Goal: Find specific page/section: Find specific page/section

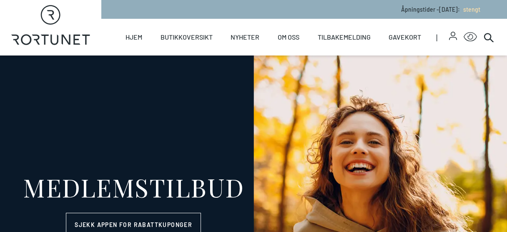
select select "NO"
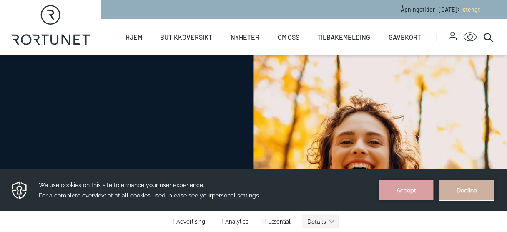
click at [473, 189] on button "Decline" at bounding box center [467, 190] width 54 height 20
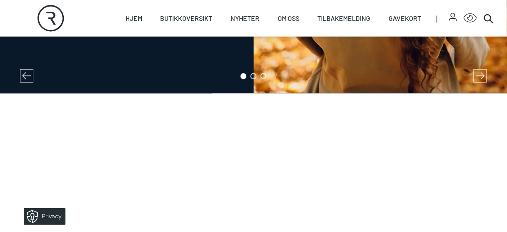
scroll to position [334, 0]
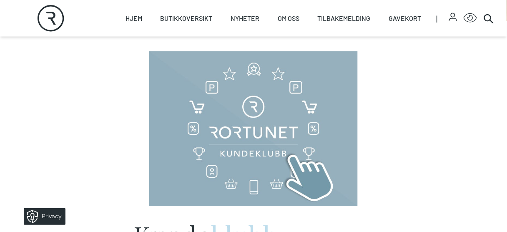
click at [252, 119] on img at bounding box center [253, 128] width 209 height 155
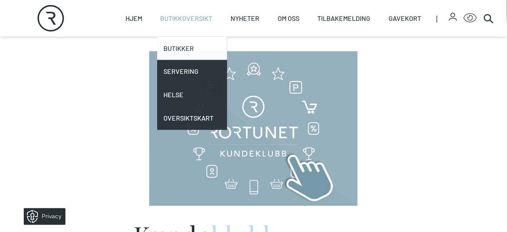
click at [185, 47] on link "Butikker" at bounding box center [192, 48] width 70 height 23
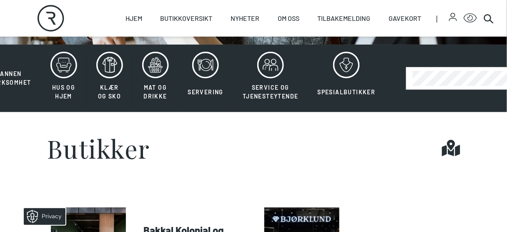
scroll to position [133, 0]
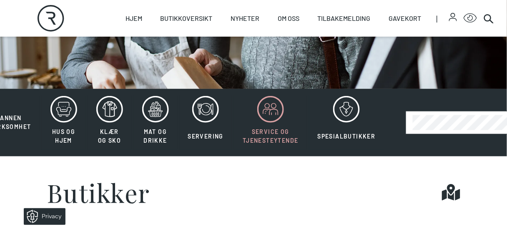
click at [264, 111] on icon at bounding box center [270, 109] width 27 height 27
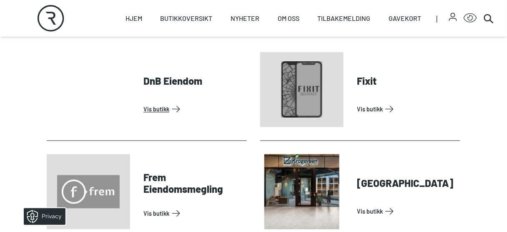
scroll to position [334, 0]
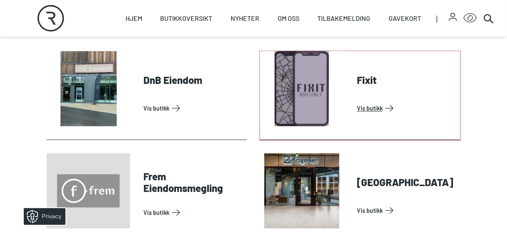
click at [368, 110] on link "Vis butikk" at bounding box center [407, 108] width 100 height 13
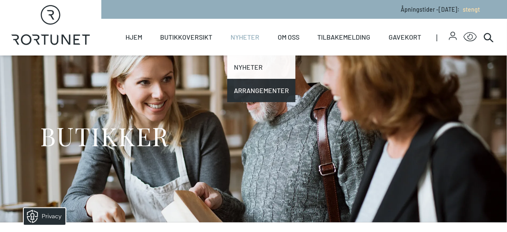
click at [243, 68] on link "Nyheter" at bounding box center [261, 66] width 68 height 23
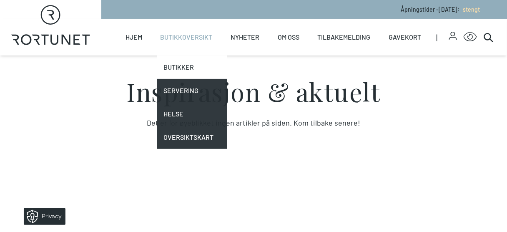
click at [181, 71] on link "Butikker" at bounding box center [192, 66] width 70 height 23
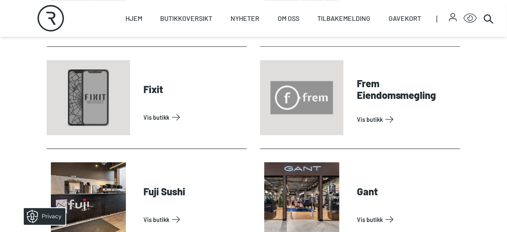
scroll to position [634, 0]
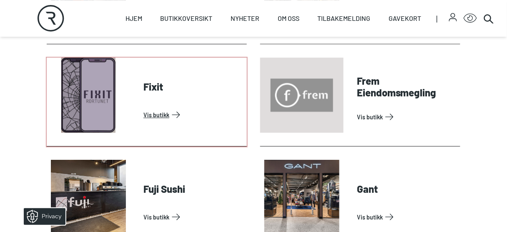
click at [152, 114] on link "Vis butikk" at bounding box center [193, 114] width 100 height 13
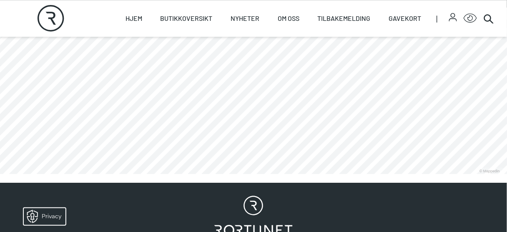
scroll to position [634, 0]
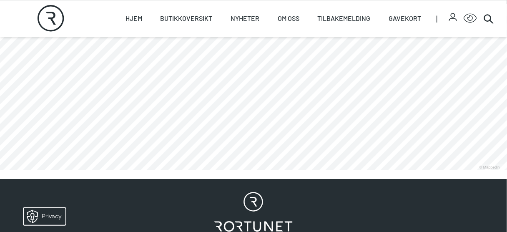
click at [0, 170] on link at bounding box center [0, 170] width 0 height 0
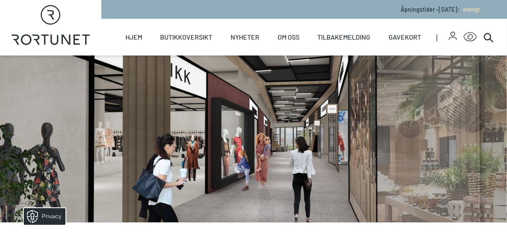
drag, startPoint x: 403, startPoint y: 126, endPoint x: 288, endPoint y: 101, distance: 117.6
click at [298, 102] on div at bounding box center [253, 138] width 427 height 167
drag, startPoint x: 156, startPoint y: 147, endPoint x: 321, endPoint y: 143, distance: 164.8
click at [322, 143] on div at bounding box center [253, 138] width 427 height 167
drag, startPoint x: 300, startPoint y: 170, endPoint x: 318, endPoint y: 81, distance: 91.0
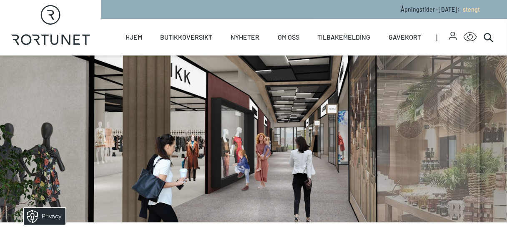
click at [319, 81] on div at bounding box center [253, 138] width 427 height 167
drag, startPoint x: 314, startPoint y: 98, endPoint x: 309, endPoint y: 139, distance: 41.5
click at [309, 139] on div at bounding box center [253, 138] width 427 height 167
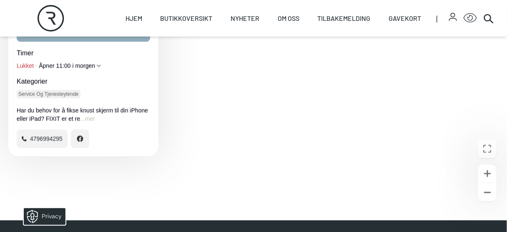
scroll to position [334, 0]
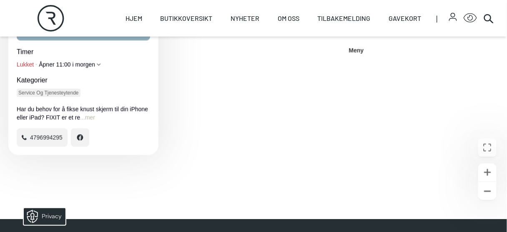
click at [85, 118] on button "...mer" at bounding box center [87, 117] width 15 height 8
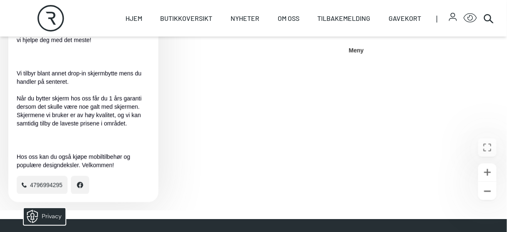
scroll to position [367, 0]
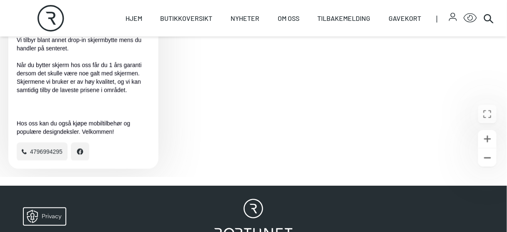
click at [143, 108] on div "Har du behov for å fikse knust skjerm til din iPhone eller iPad? FIXIT er et re…" at bounding box center [83, 43] width 133 height 183
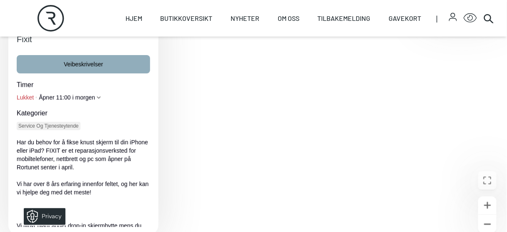
scroll to position [300, 0]
click at [99, 99] on icon "Utvid hele timer" at bounding box center [99, 98] width 4 height 4
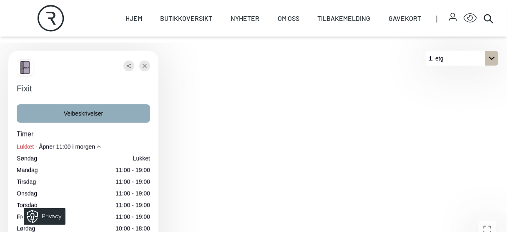
scroll to position [267, 0]
